Goal: Task Accomplishment & Management: Use online tool/utility

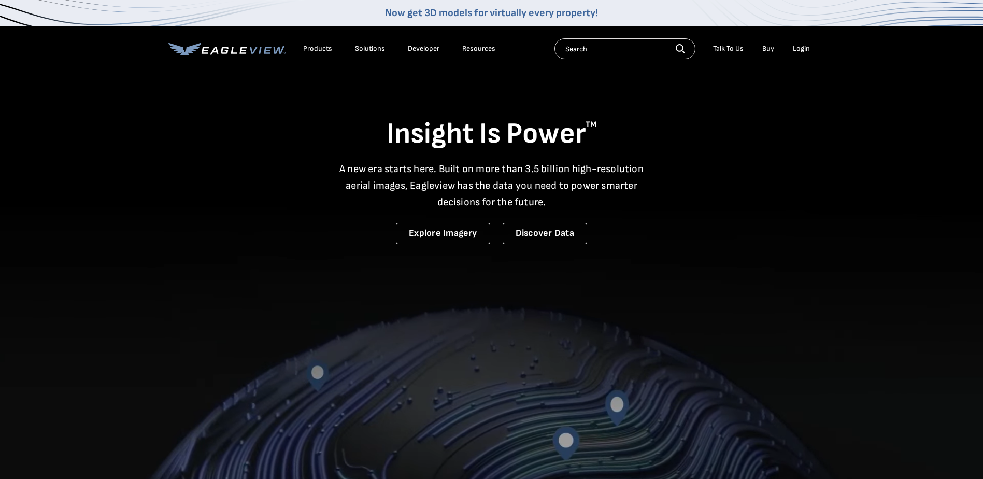
click at [799, 44] on div "Login" at bounding box center [801, 48] width 17 height 9
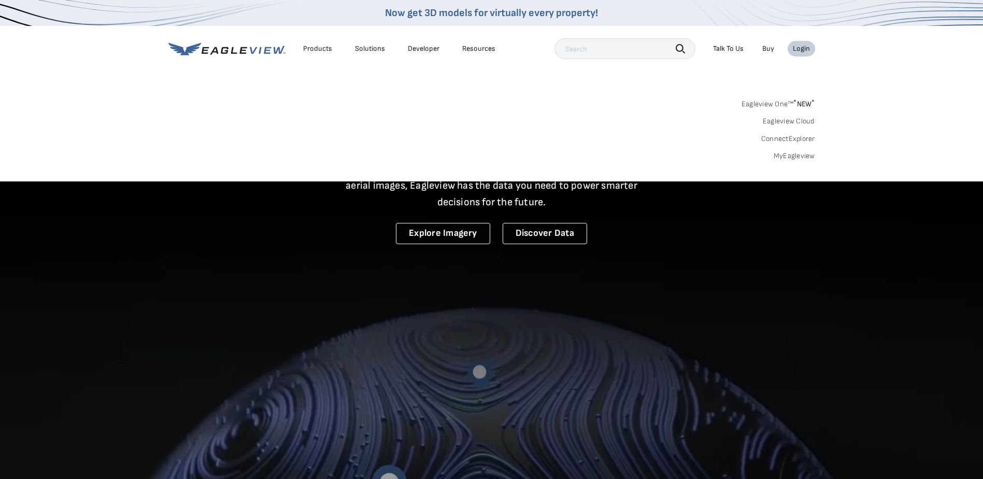
click at [797, 156] on link "MyEagleview" at bounding box center [794, 155] width 41 height 9
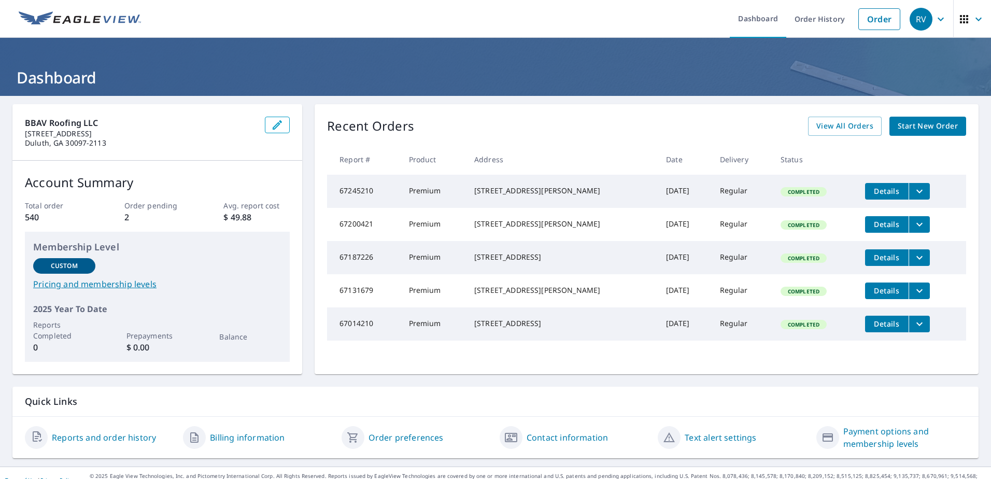
click at [916, 191] on icon "filesDropdownBtn-67245210" at bounding box center [919, 191] width 6 height 4
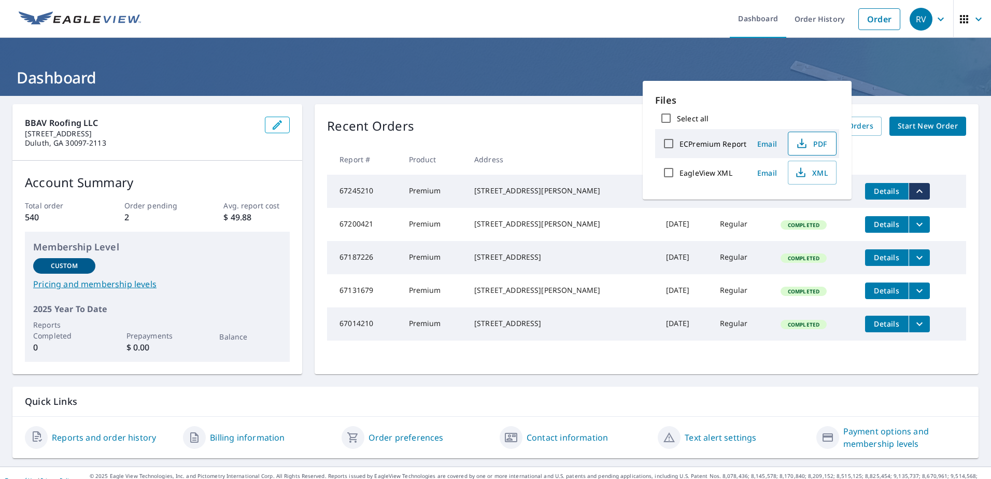
click at [805, 143] on icon "button" at bounding box center [801, 143] width 12 height 12
